Goal: Find specific page/section: Find specific page/section

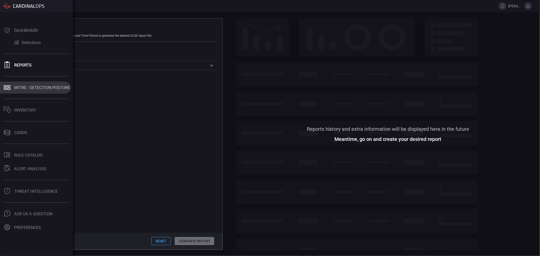
click at [24, 89] on div "MITRE - Detection Posture" at bounding box center [42, 87] width 56 height 5
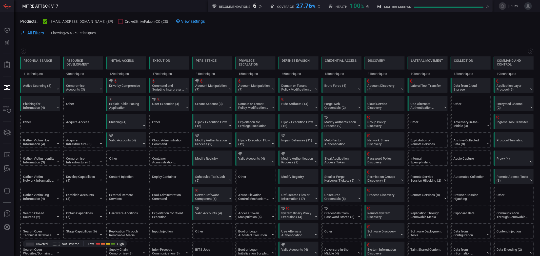
scroll to position [0, 66]
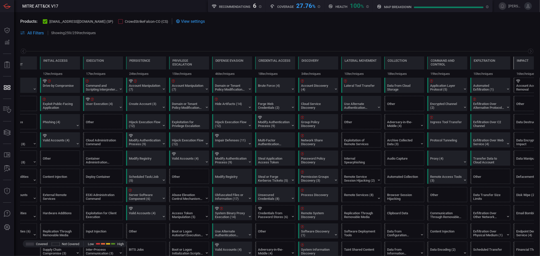
click at [105, 25] on span at bounding box center [276, 27] width 513 height 6
click at [118, 22] on div at bounding box center [120, 21] width 5 height 5
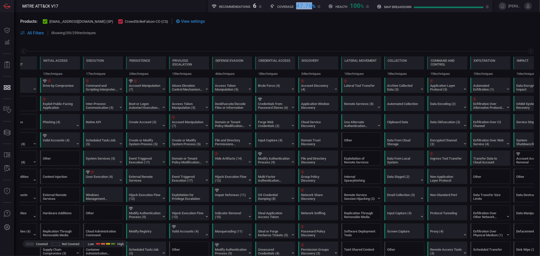
drag, startPoint x: 297, startPoint y: 4, endPoint x: 312, endPoint y: 4, distance: 14.9
click at [312, 4] on div "Coverage 47.76 %" at bounding box center [295, 5] width 50 height 6
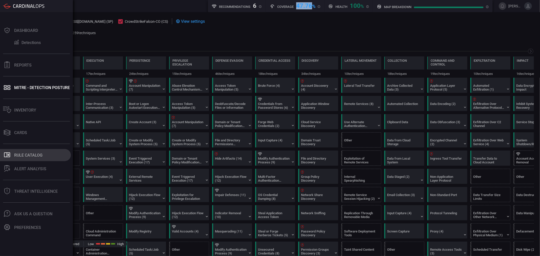
click at [53, 160] on button ".st0_rule_catalog_icon{fill: currentColor;} Rule Catalog" at bounding box center [35, 155] width 71 height 12
